Goal: Information Seeking & Learning: Learn about a topic

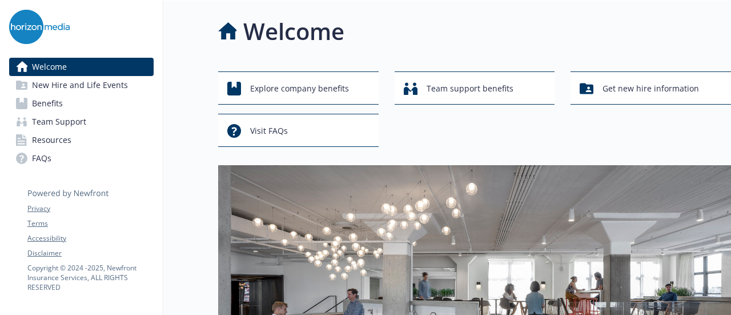
click at [90, 108] on link "Benefits" at bounding box center [81, 103] width 144 height 18
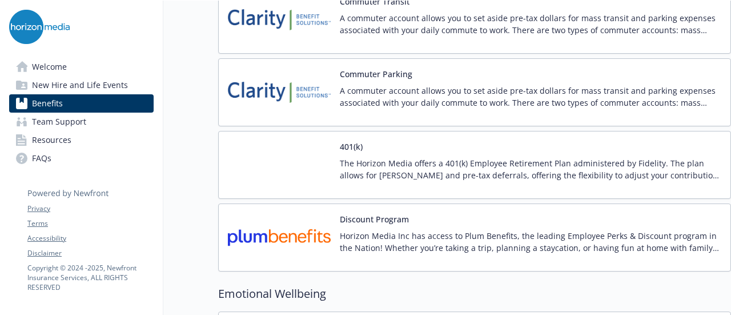
scroll to position [1970, 0]
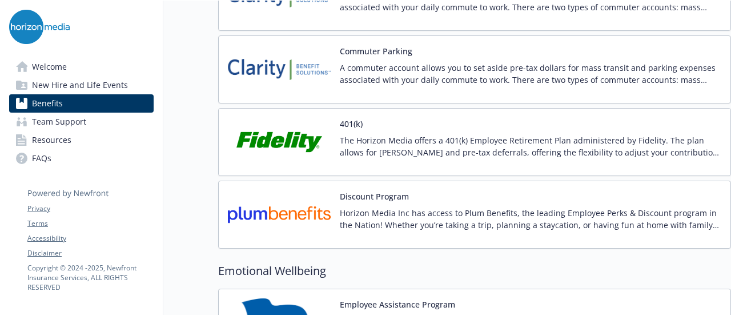
click at [375, 150] on div "The Horizon Media offers a 401(k) Employee Retirement Plan administered by Fide…" at bounding box center [530, 150] width 381 height 32
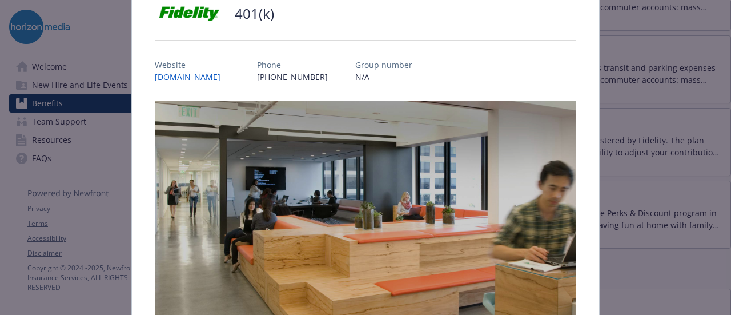
scroll to position [90, 0]
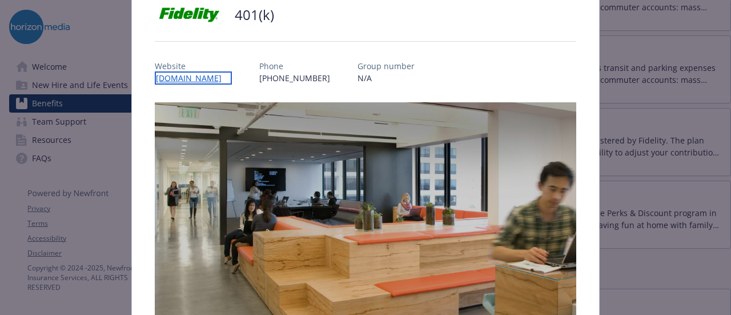
click at [188, 82] on link "[DOMAIN_NAME]" at bounding box center [193, 77] width 77 height 13
